Goal: Task Accomplishment & Management: Manage account settings

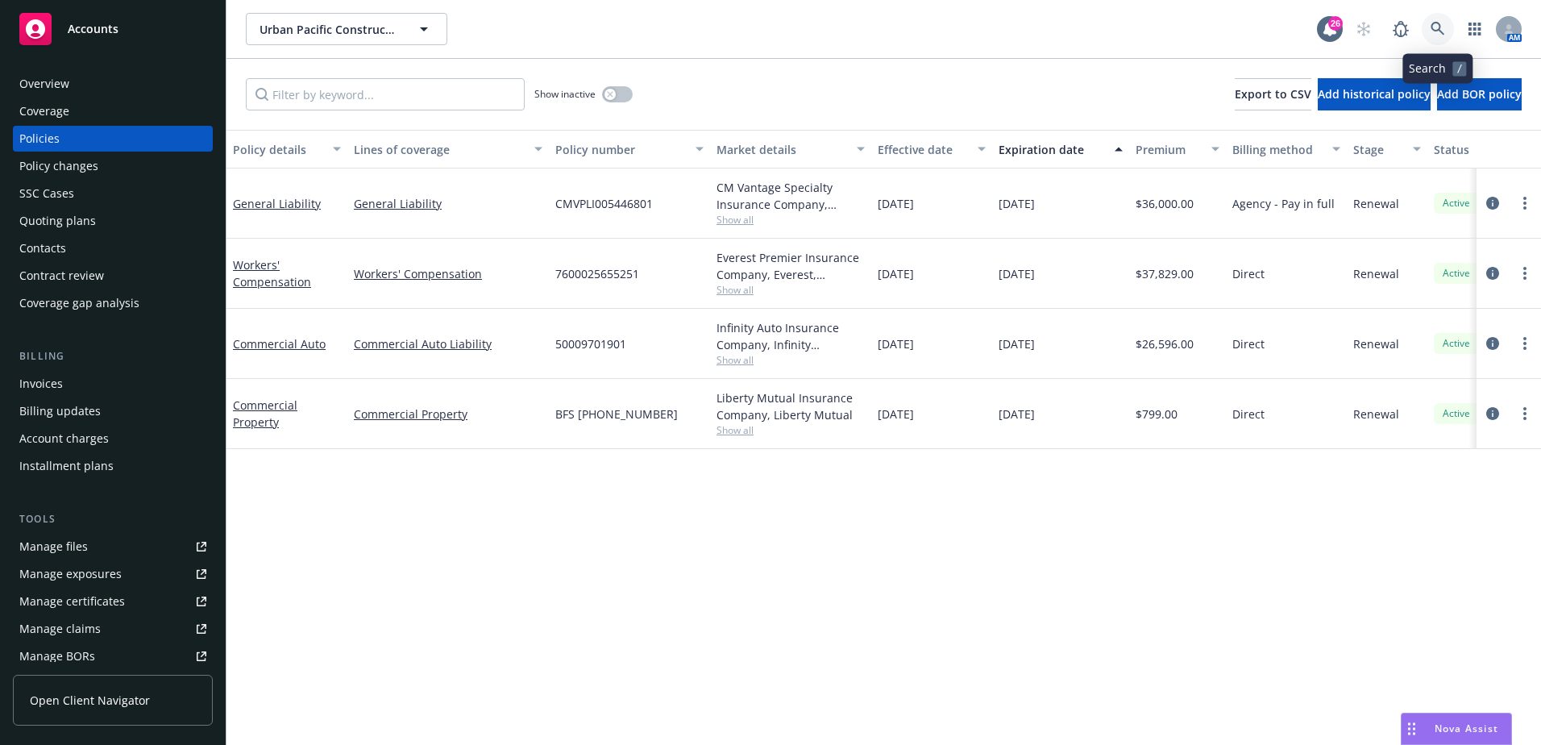
click at [1439, 28] on icon at bounding box center [1437, 29] width 14 height 14
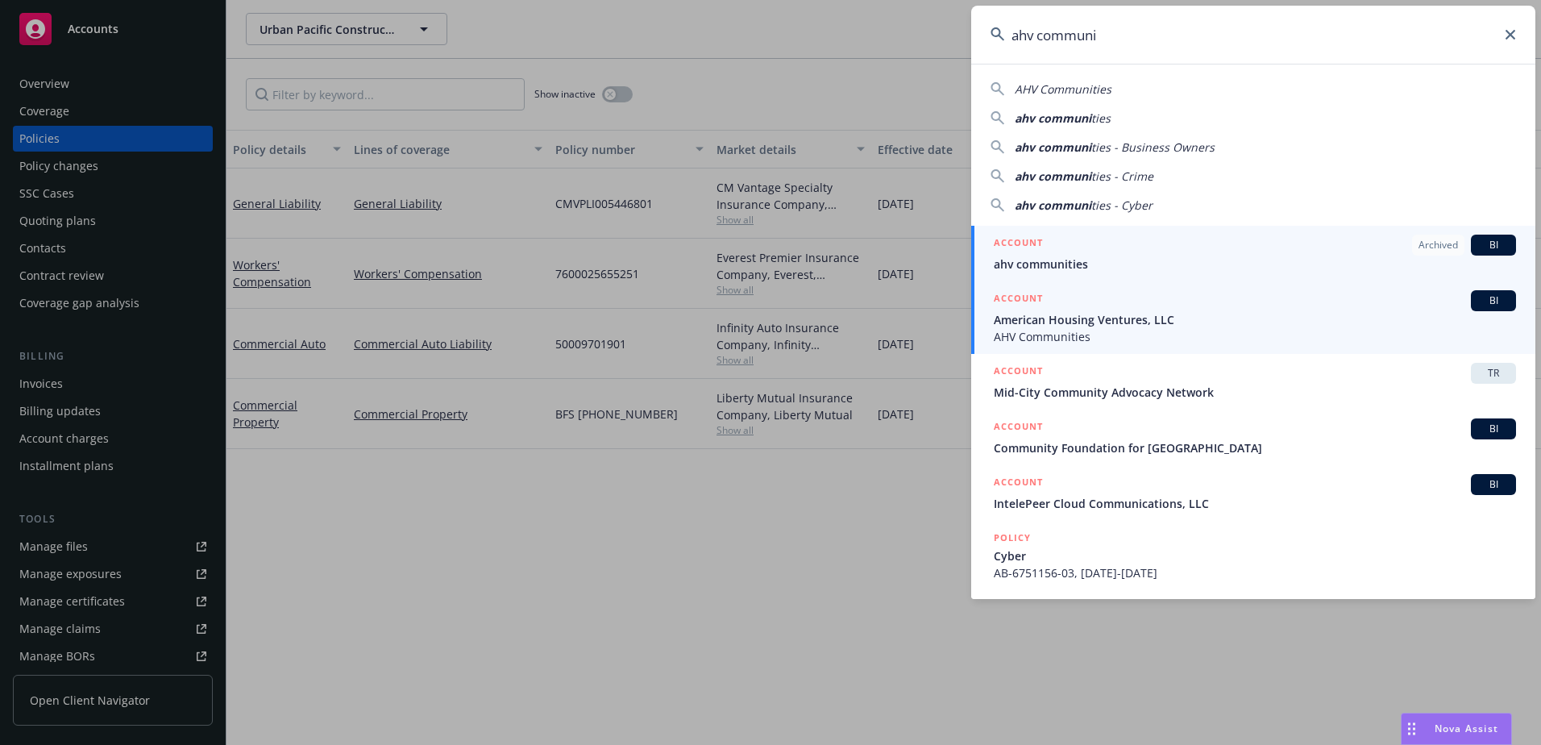
type input "ahv communi"
click at [1159, 321] on span "American Housing Ventures, LLC" at bounding box center [1255, 319] width 522 height 17
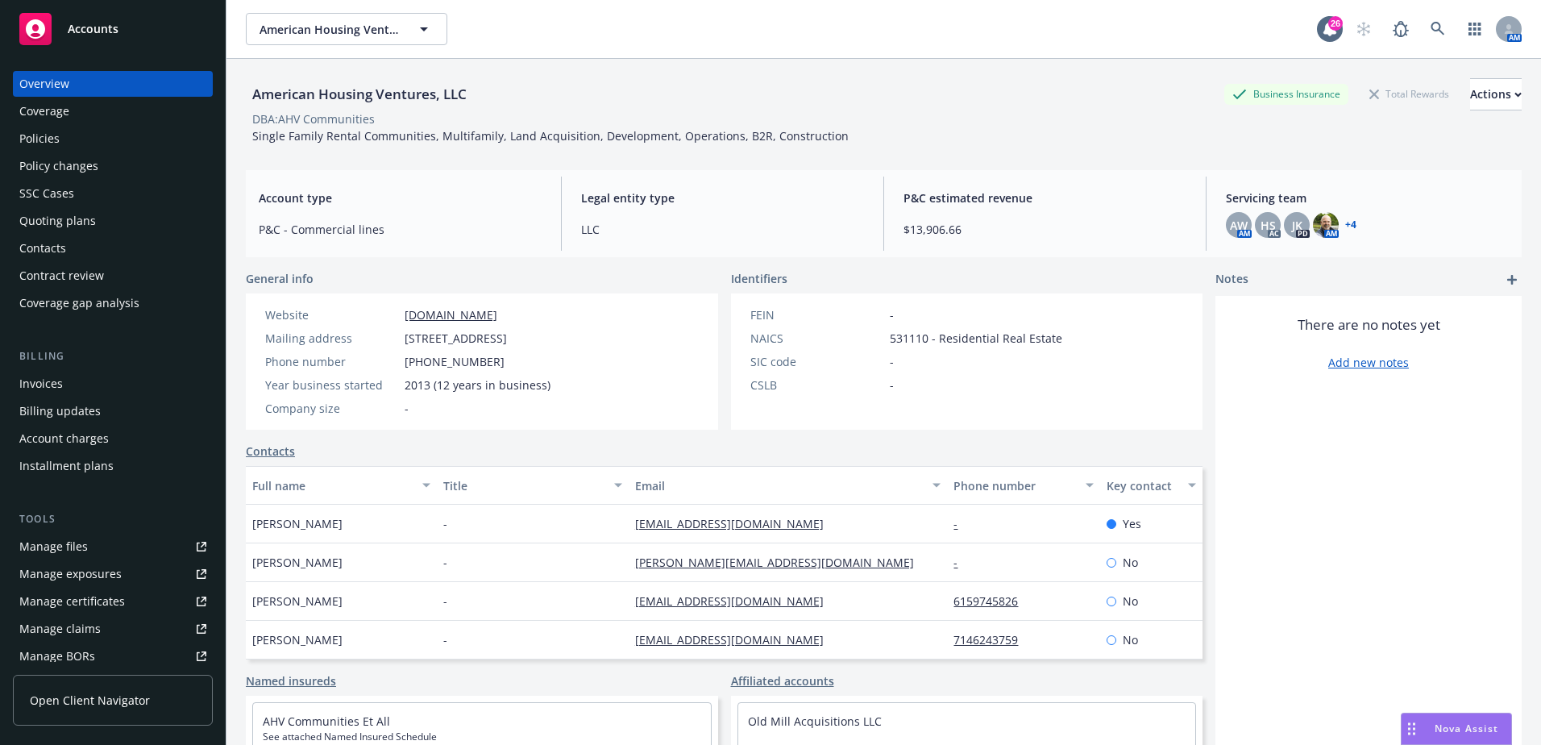
click at [71, 133] on div "Policies" at bounding box center [112, 139] width 187 height 26
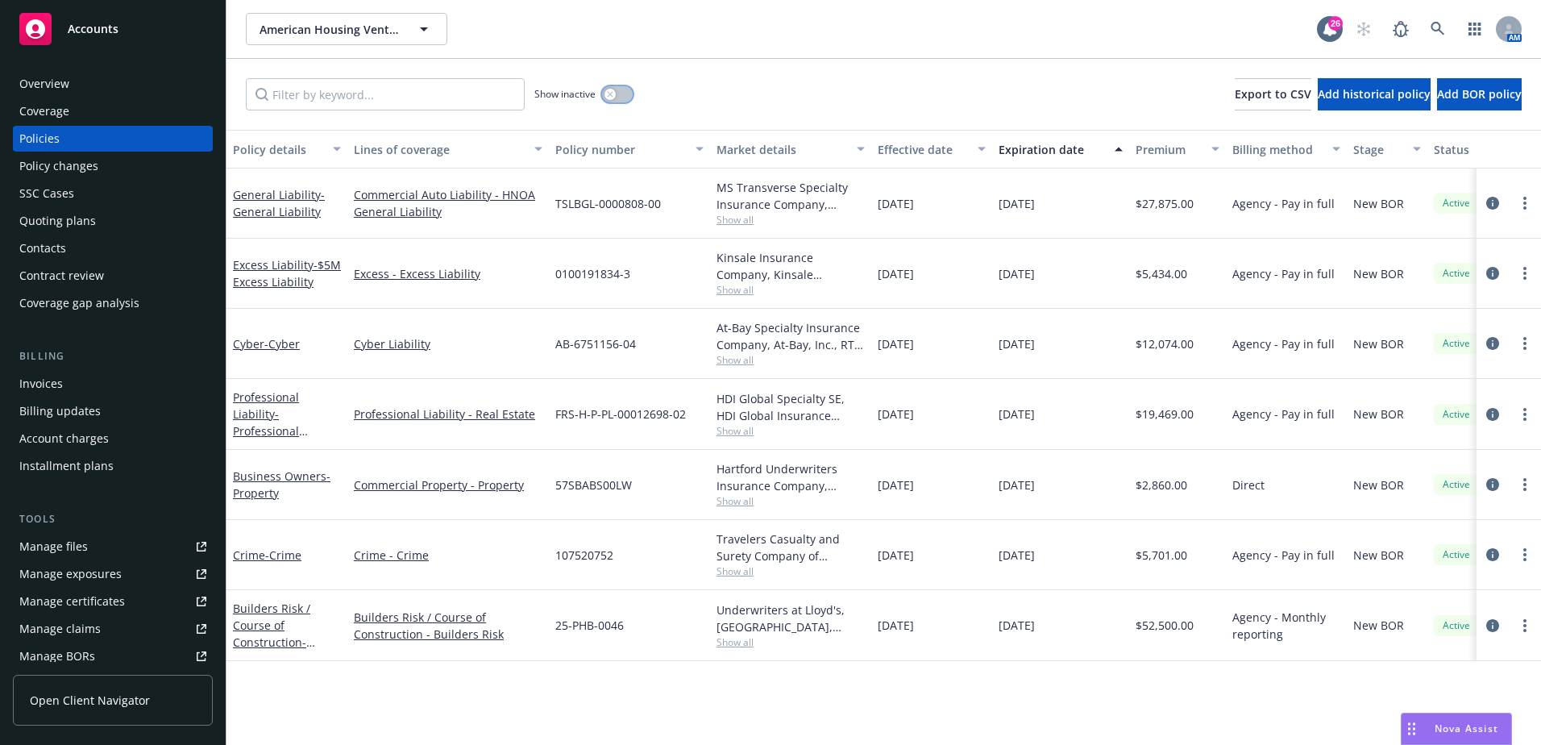
click at [624, 101] on button "button" at bounding box center [617, 94] width 31 height 16
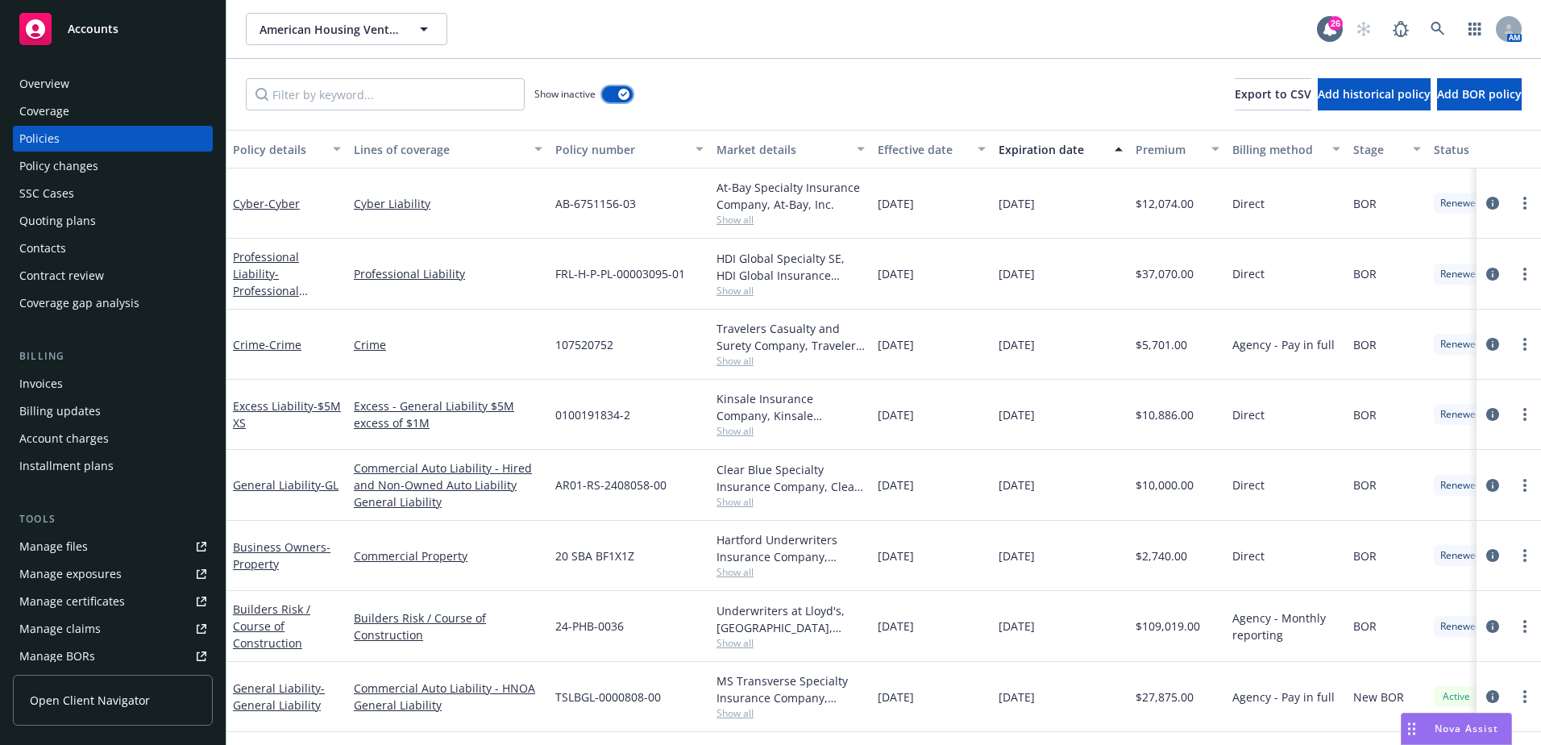
click at [621, 93] on icon "button" at bounding box center [624, 94] width 6 height 5
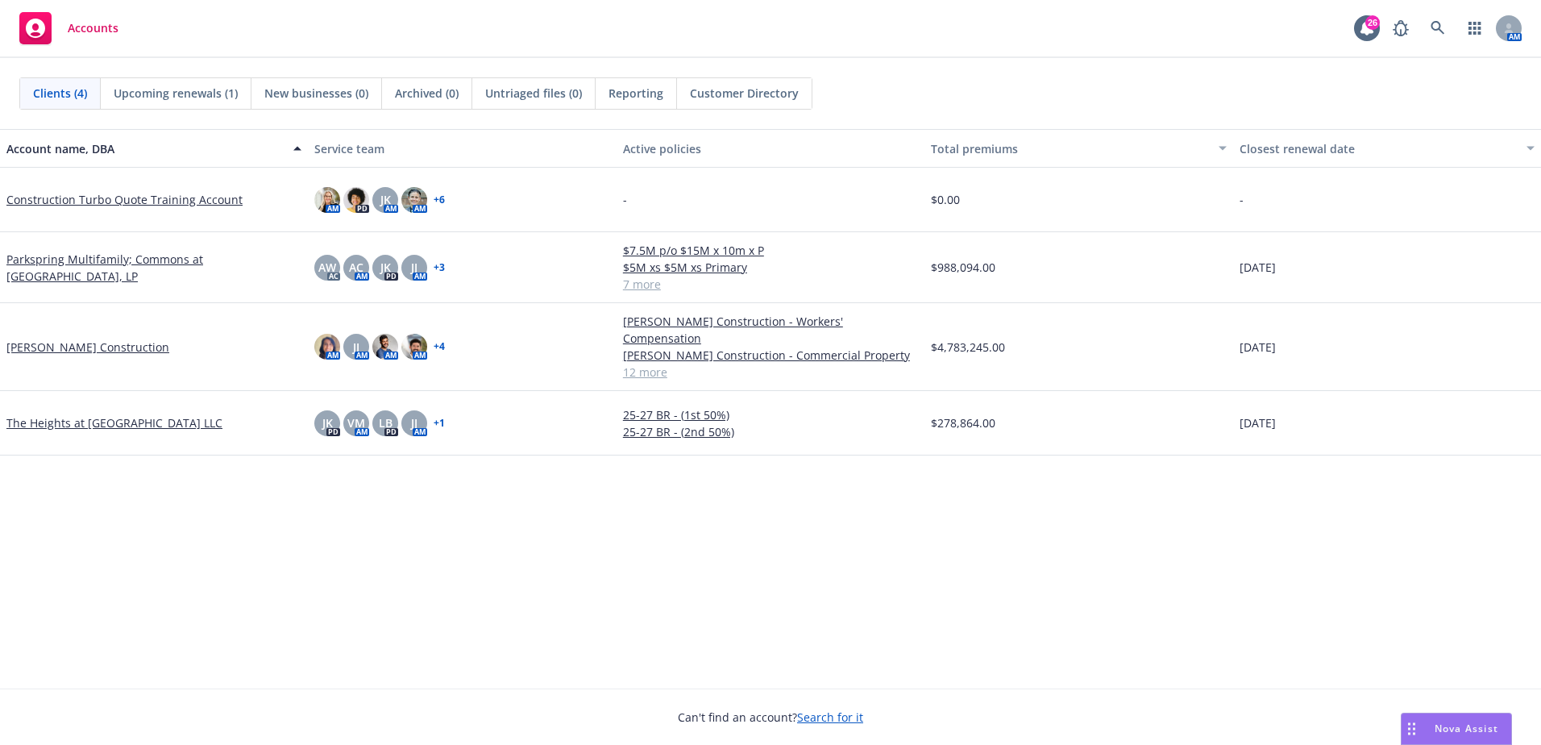
click at [617, 97] on span "Reporting" at bounding box center [635, 93] width 55 height 17
